Goal: Find contact information: Find contact information

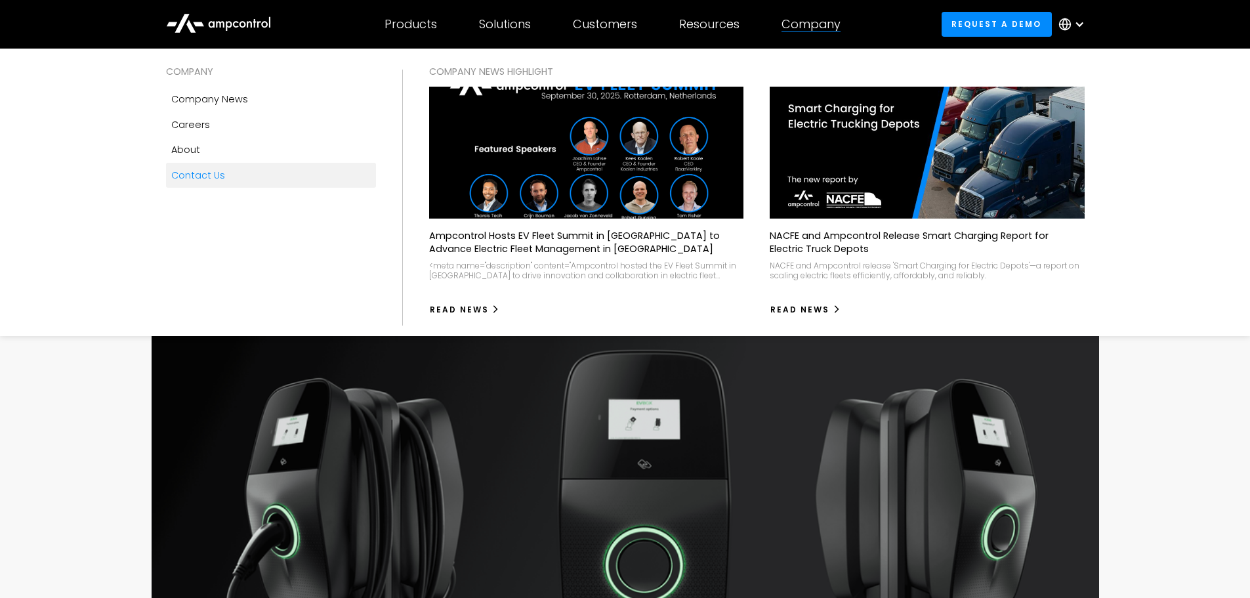
click at [202, 171] on div "Contact Us" at bounding box center [198, 175] width 54 height 14
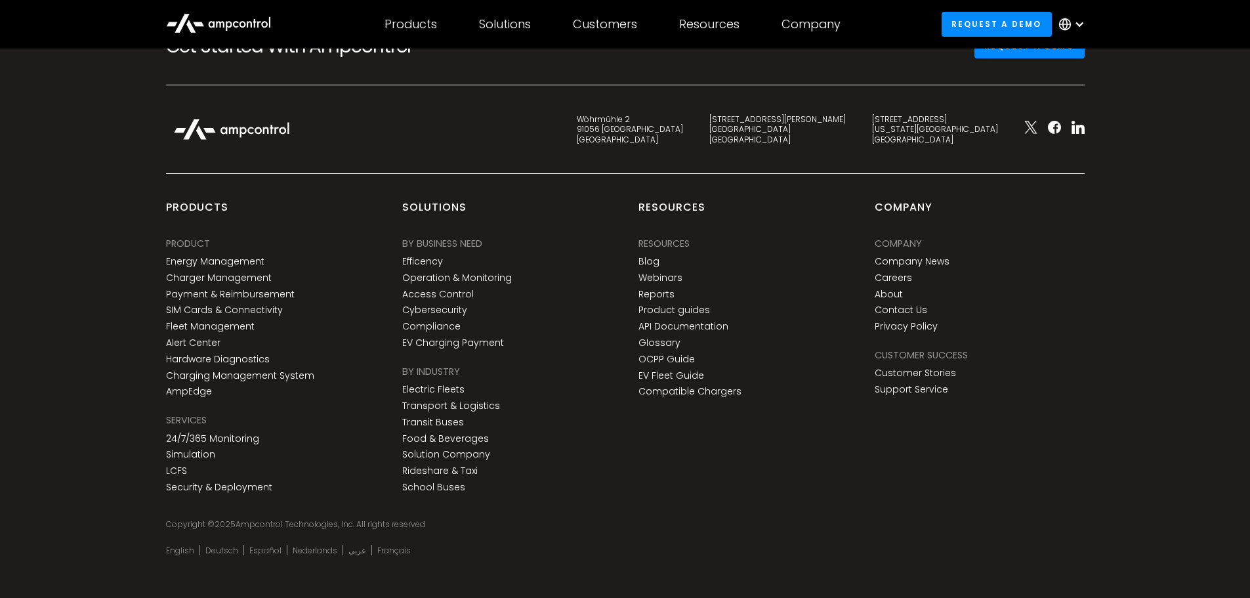
scroll to position [853, 0]
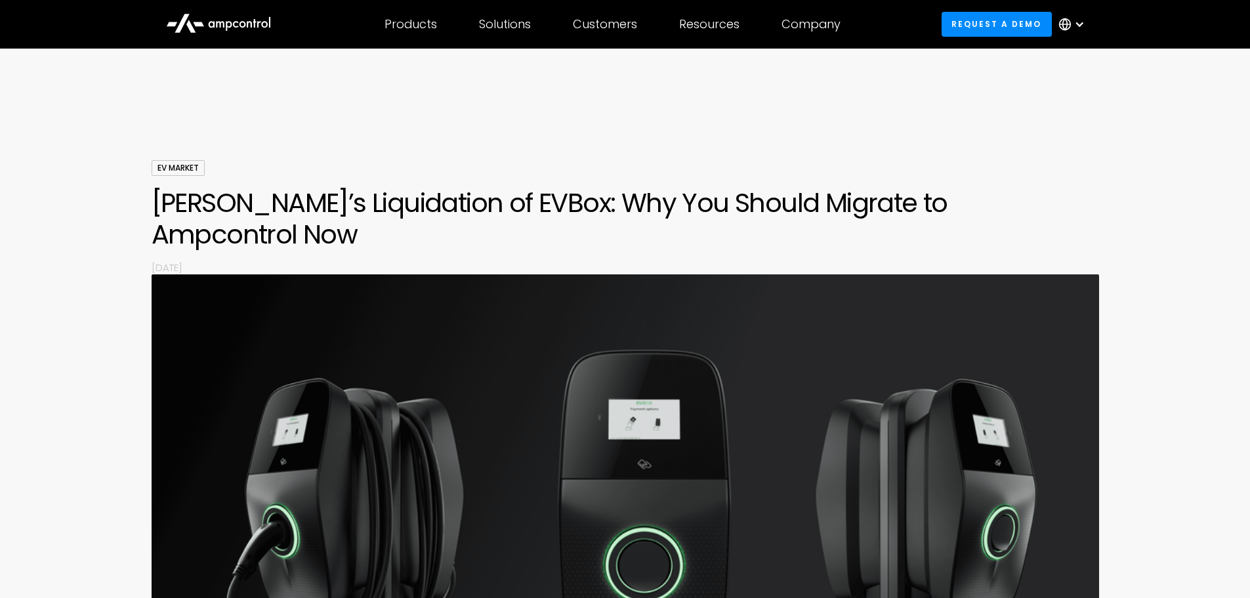
drag, startPoint x: 283, startPoint y: 18, endPoint x: 173, endPoint y: 17, distance: 109.6
click at [173, 17] on div "Products Products Energy Management Load management, cost optimization, oversub…" at bounding box center [625, 24] width 945 height 46
